Goal: Check status: Check status

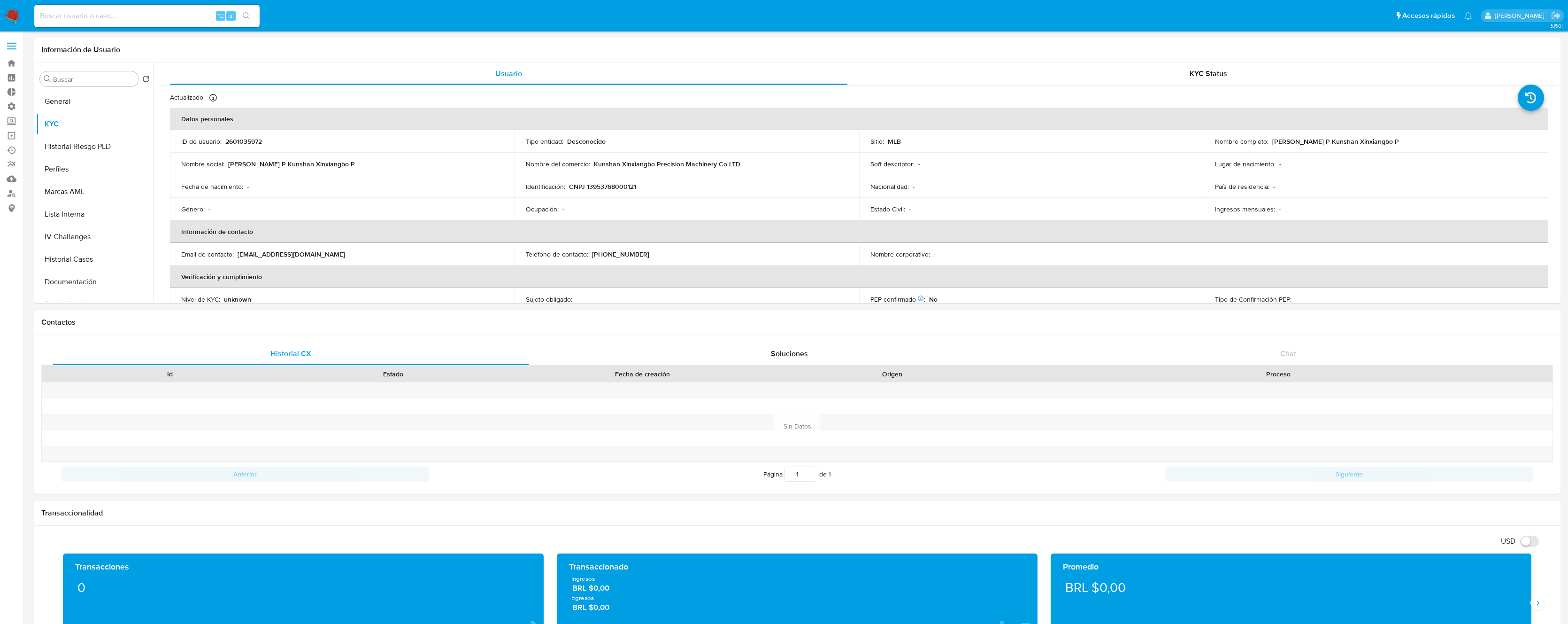
select select "10"
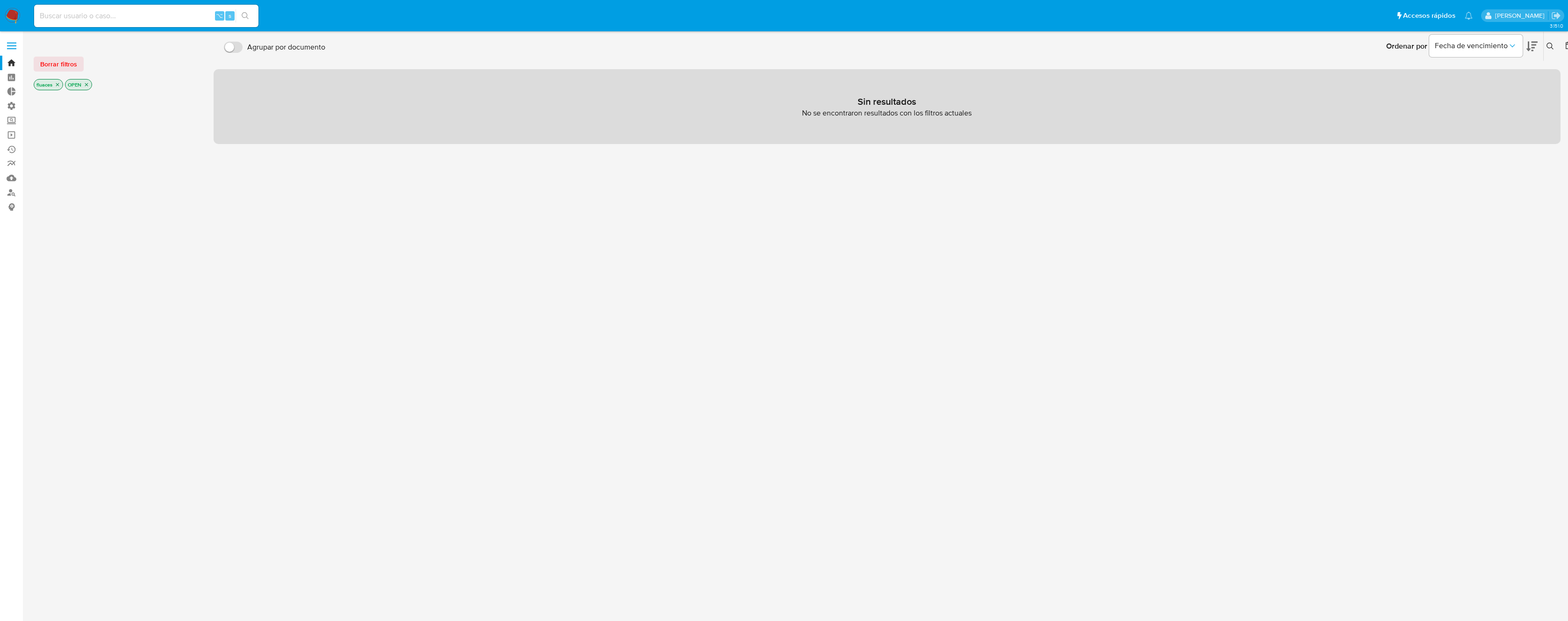
click at [124, 13] on input at bounding box center [146, 16] width 225 height 12
paste input "797132487"
type input "797132487"
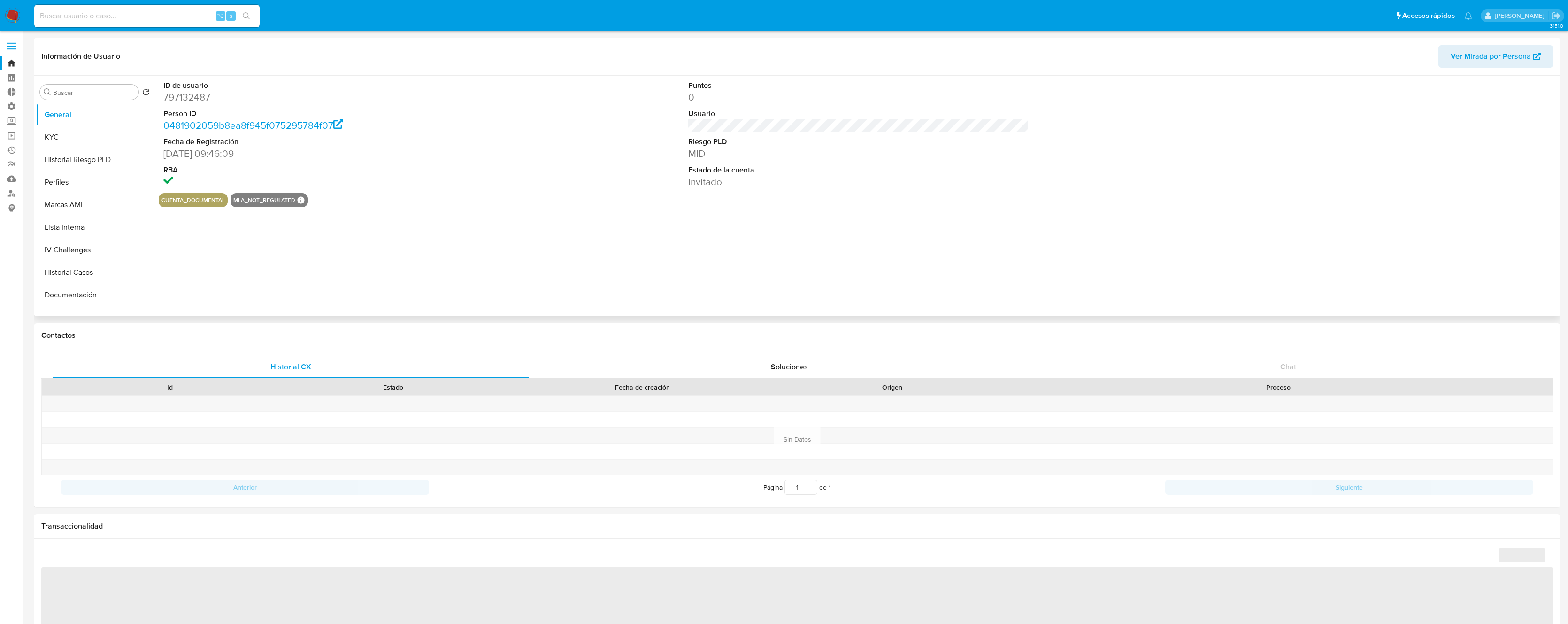
select select "10"
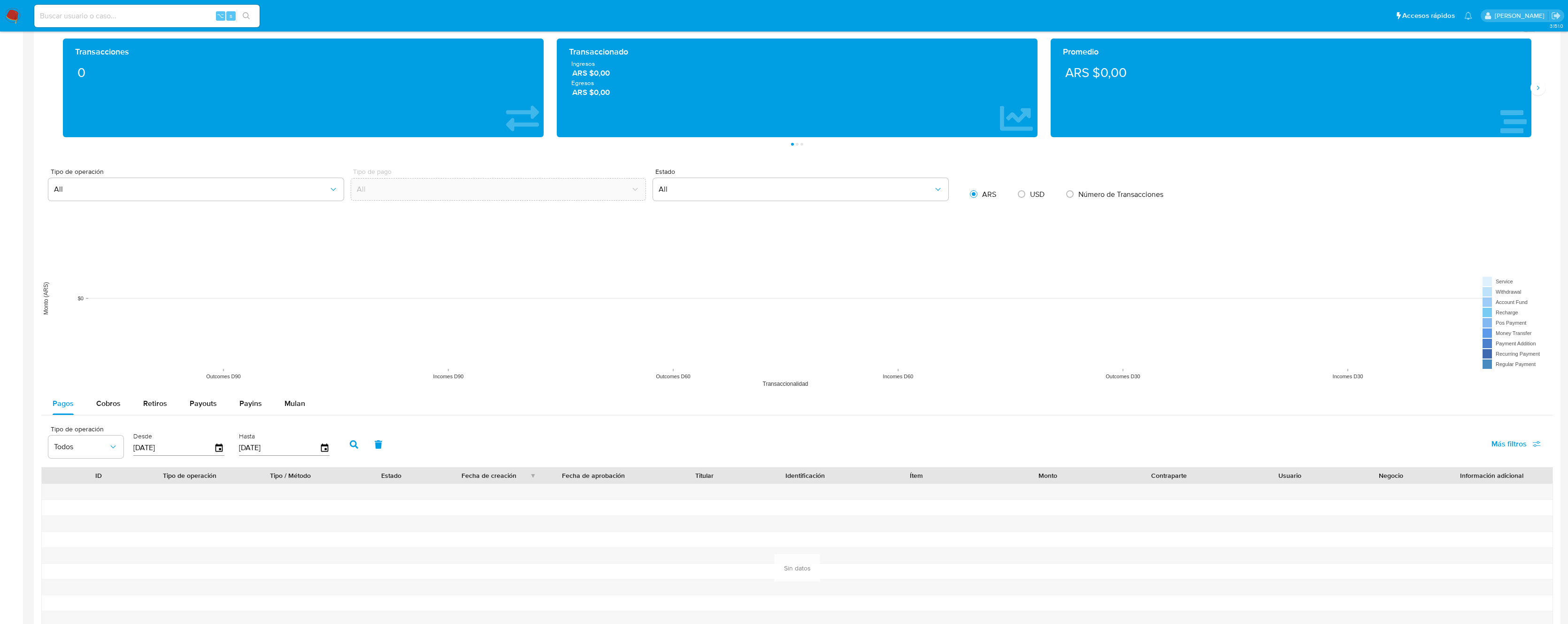
scroll to position [719, 0]
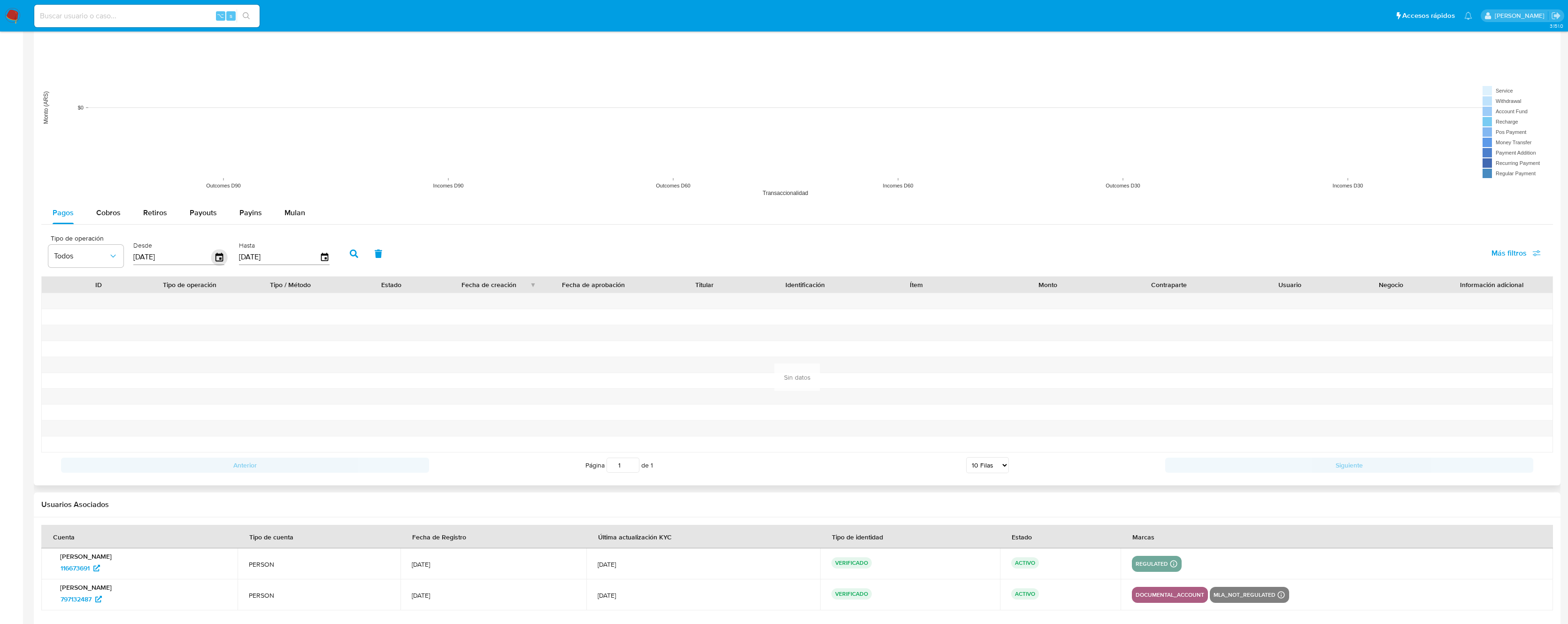
click at [221, 258] on icon "button" at bounding box center [220, 257] width 17 height 17
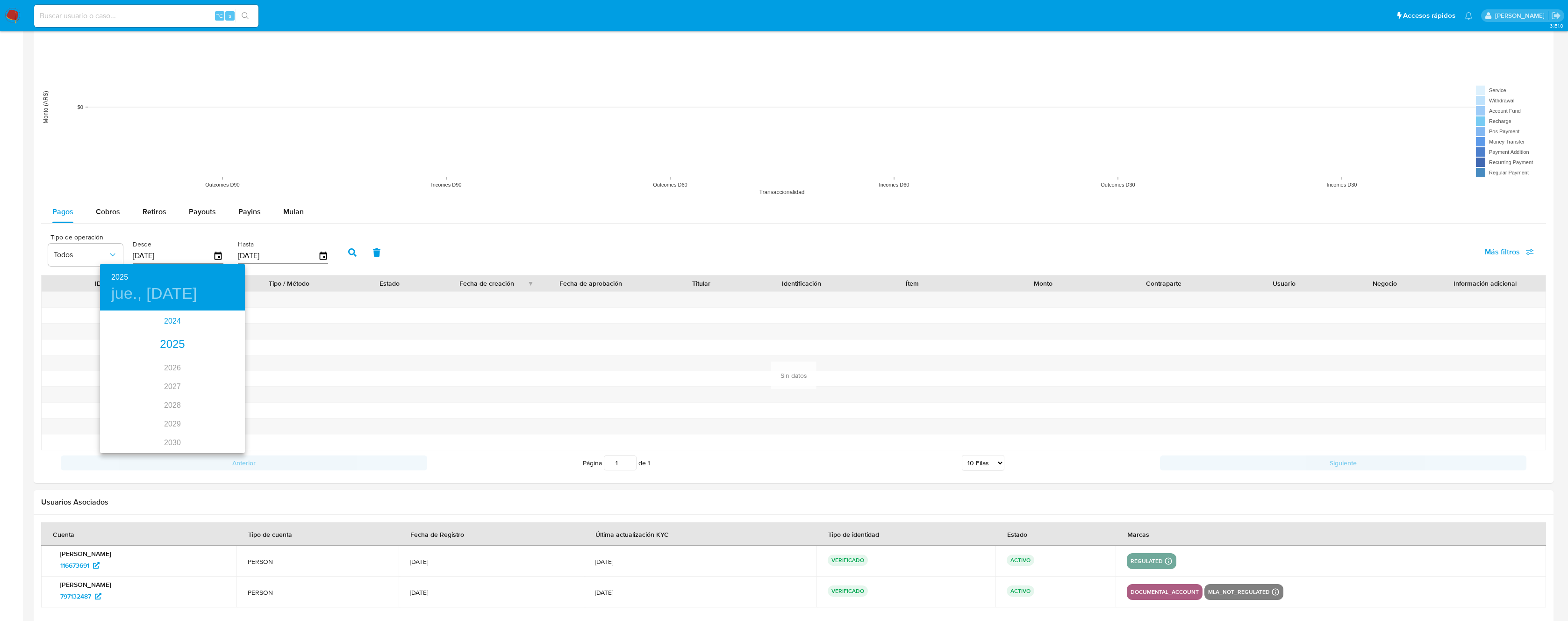
click at [170, 323] on div "2024" at bounding box center [172, 321] width 145 height 19
click at [122, 357] on div "ene. feb. mar. abr. may. jun. jul. ago. sep. oct. nov. dic." at bounding box center [172, 377] width 145 height 140
click at [122, 362] on div "ene. feb. mar. abr. may. jun. jul. ago. sep. oct. nov. dic." at bounding box center [172, 377] width 145 height 140
click at [170, 396] on div "ago." at bounding box center [172, 395] width 48 height 35
type input "15/08/2024"
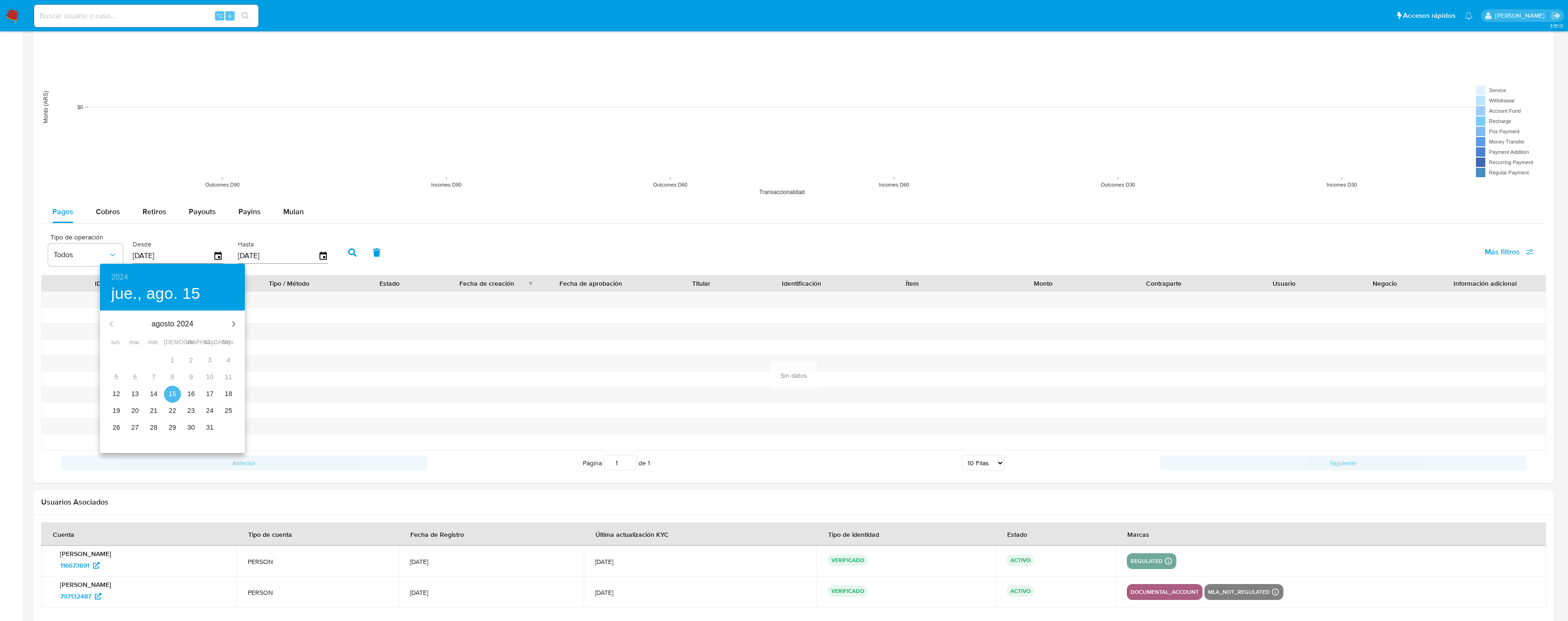
click at [175, 393] on p "15" at bounding box center [172, 393] width 7 height 9
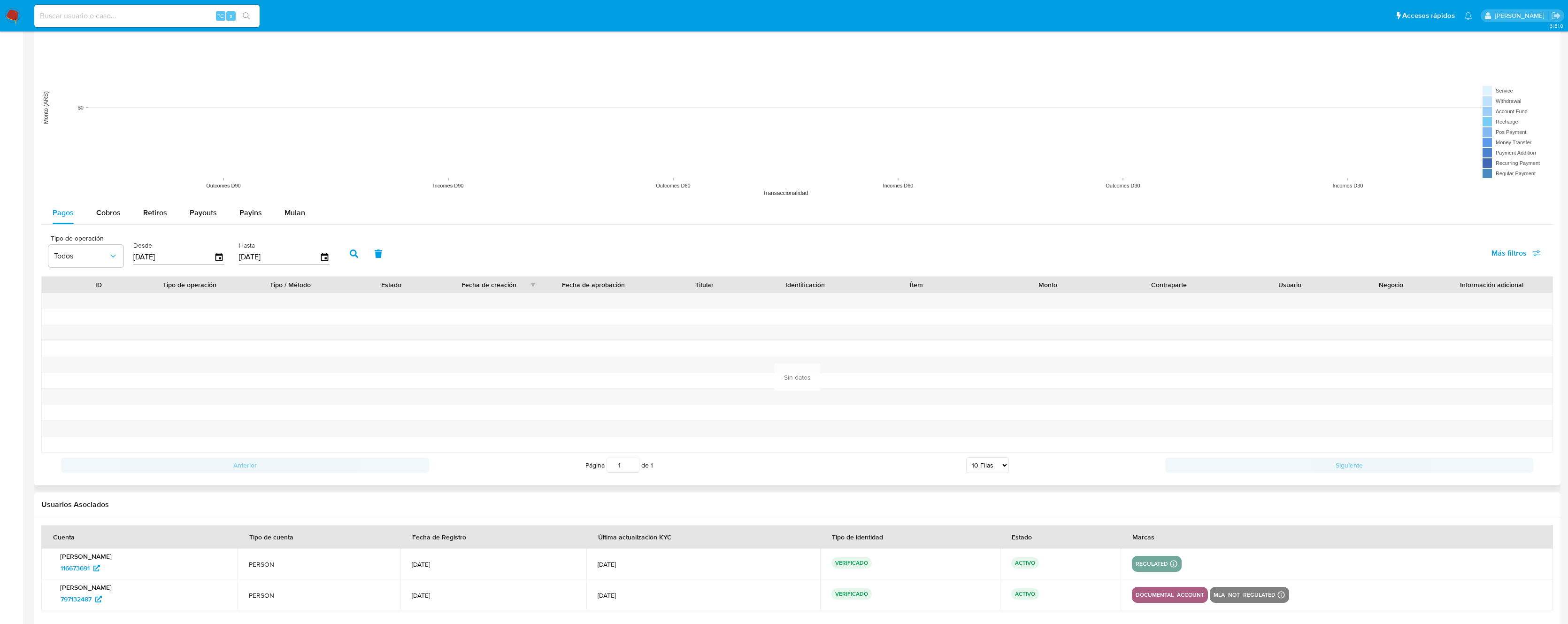
click at [171, 261] on input "15/08/2024" at bounding box center [174, 257] width 81 height 15
click at [252, 255] on input "12/08/2025" at bounding box center [279, 257] width 81 height 15
click at [325, 258] on icon "button" at bounding box center [325, 257] width 17 height 17
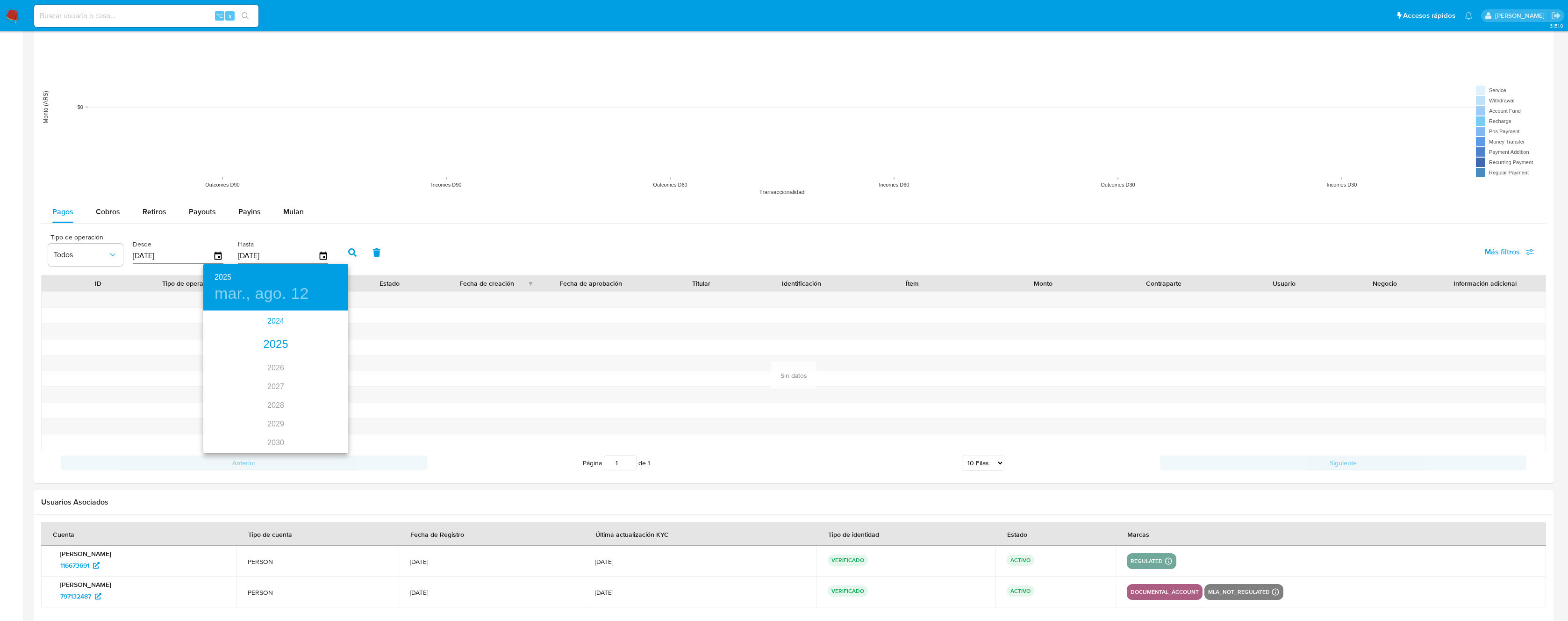
click at [277, 321] on div "2024" at bounding box center [276, 321] width 145 height 19
click at [270, 398] on div "ago." at bounding box center [275, 399] width 48 height 35
click at [309, 426] on span "31" at bounding box center [313, 427] width 17 height 9
type input "31/08/2024"
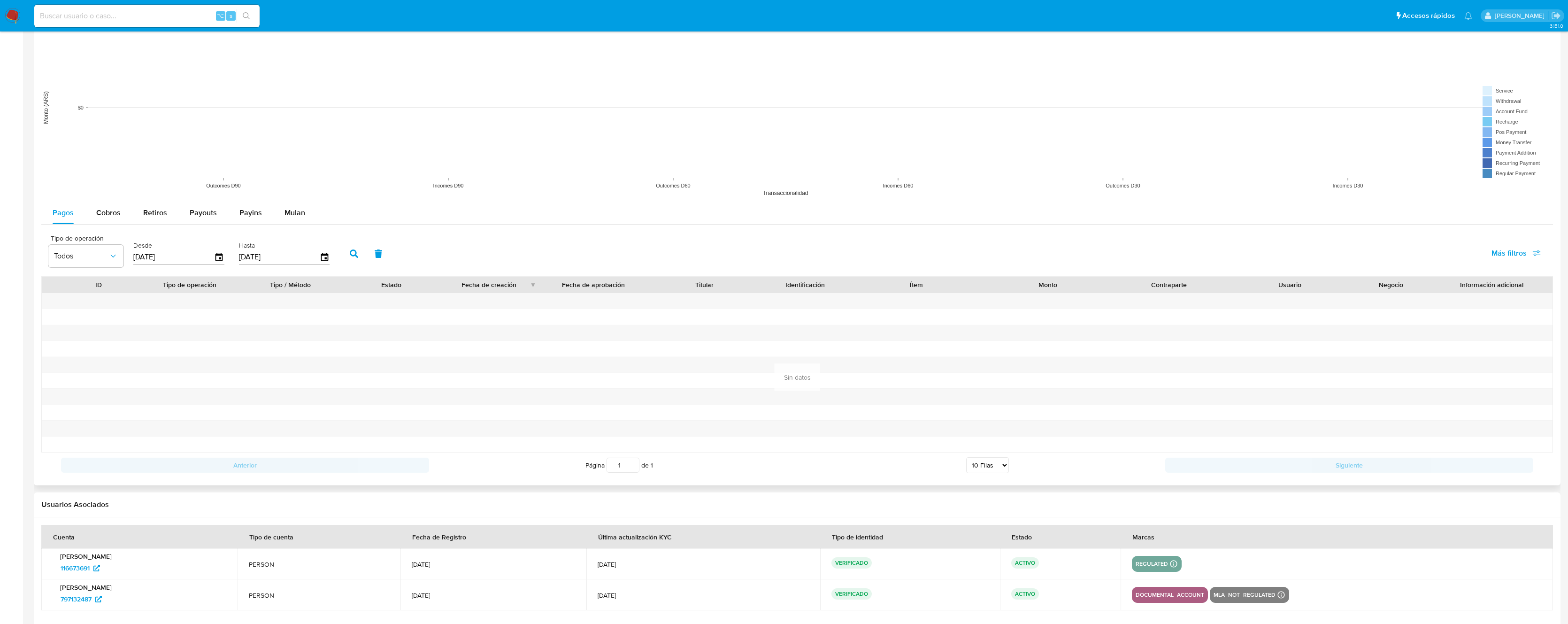
click at [350, 256] on icon "button" at bounding box center [354, 254] width 9 height 9
